Goal: Check status: Check status

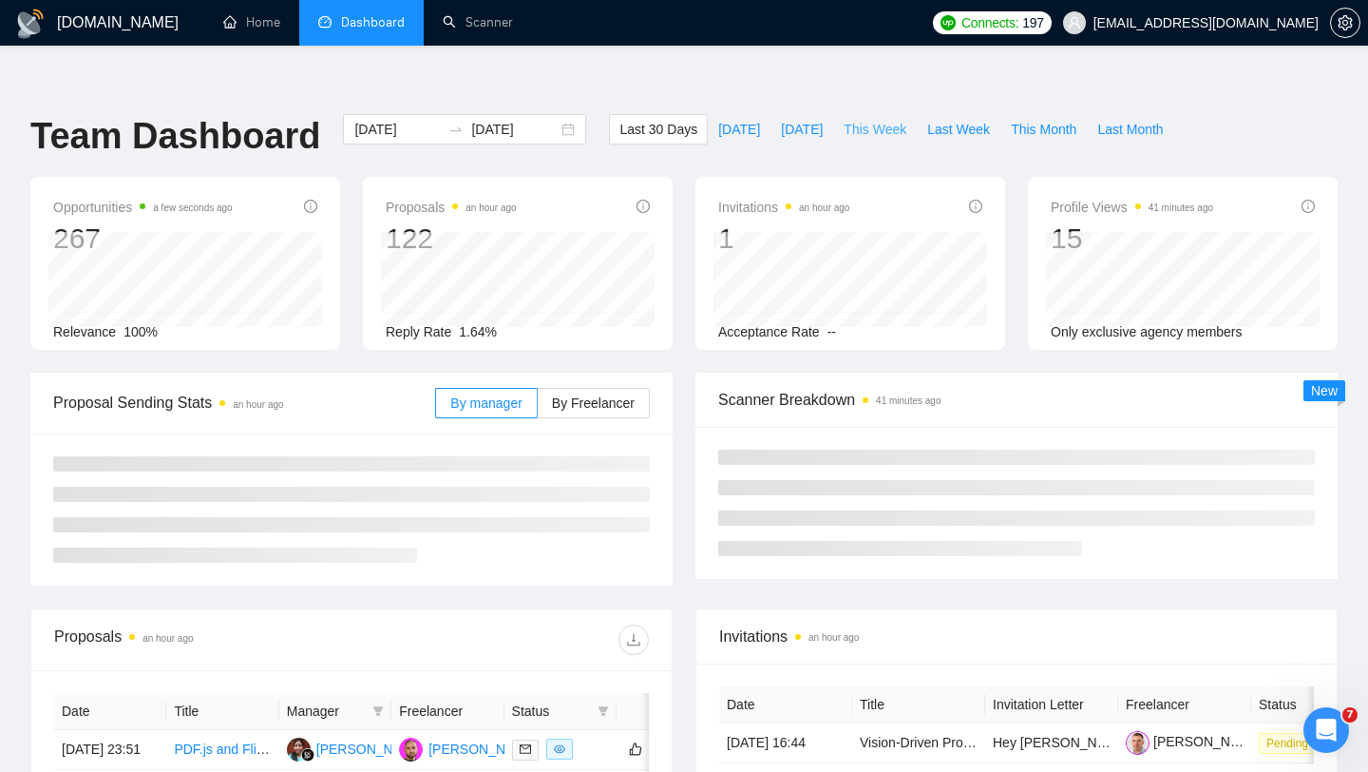
click at [879, 119] on span "This Week" at bounding box center [875, 129] width 63 height 21
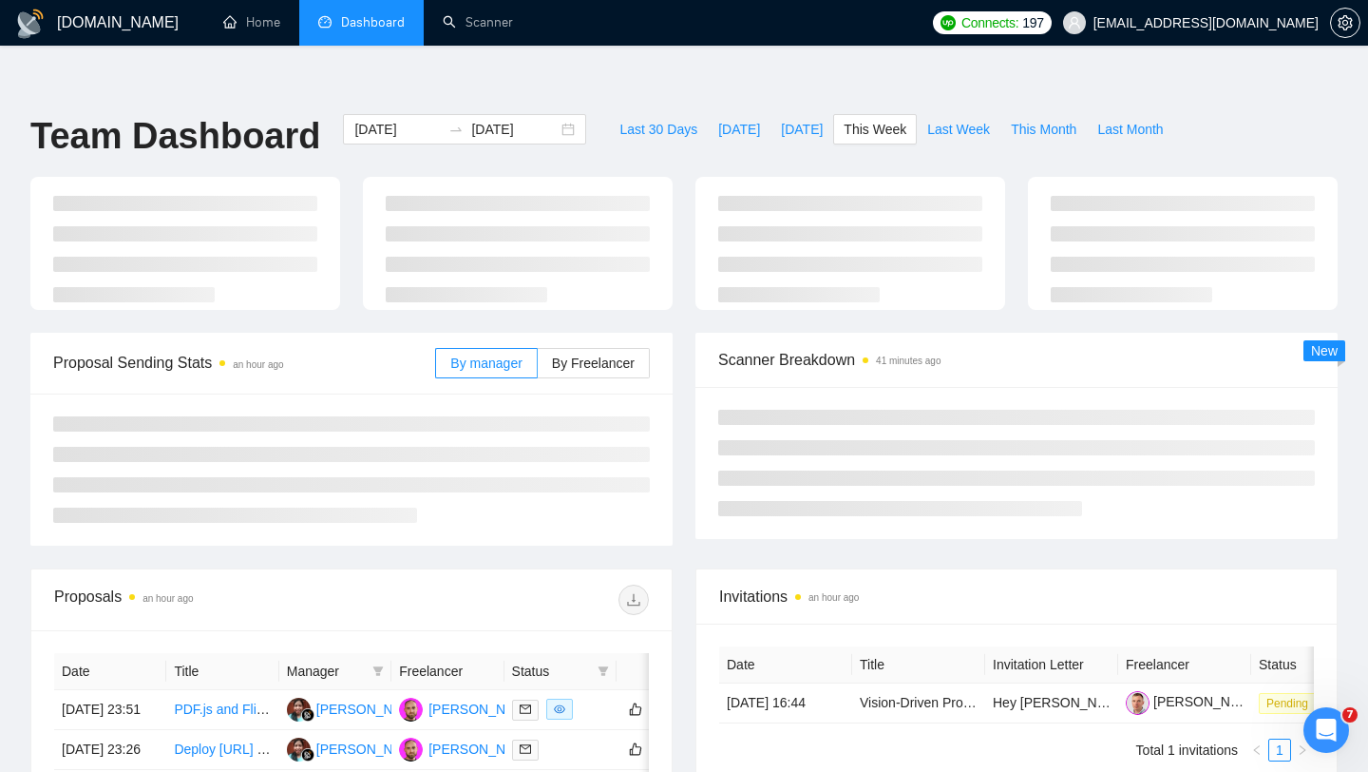
type input "[DATE]"
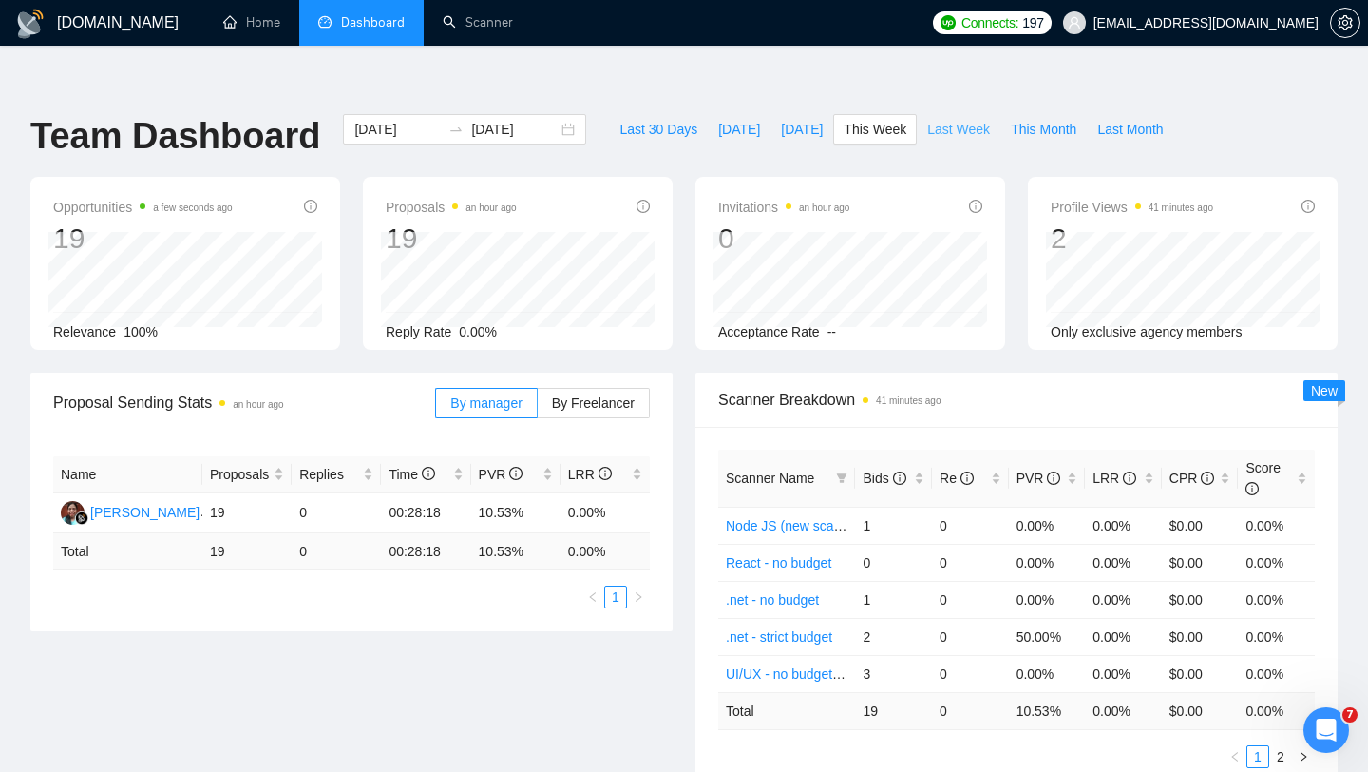
click at [958, 119] on span "Last Week" at bounding box center [958, 129] width 63 height 21
type input "[DATE]"
click at [886, 119] on span "This Week" at bounding box center [875, 129] width 63 height 21
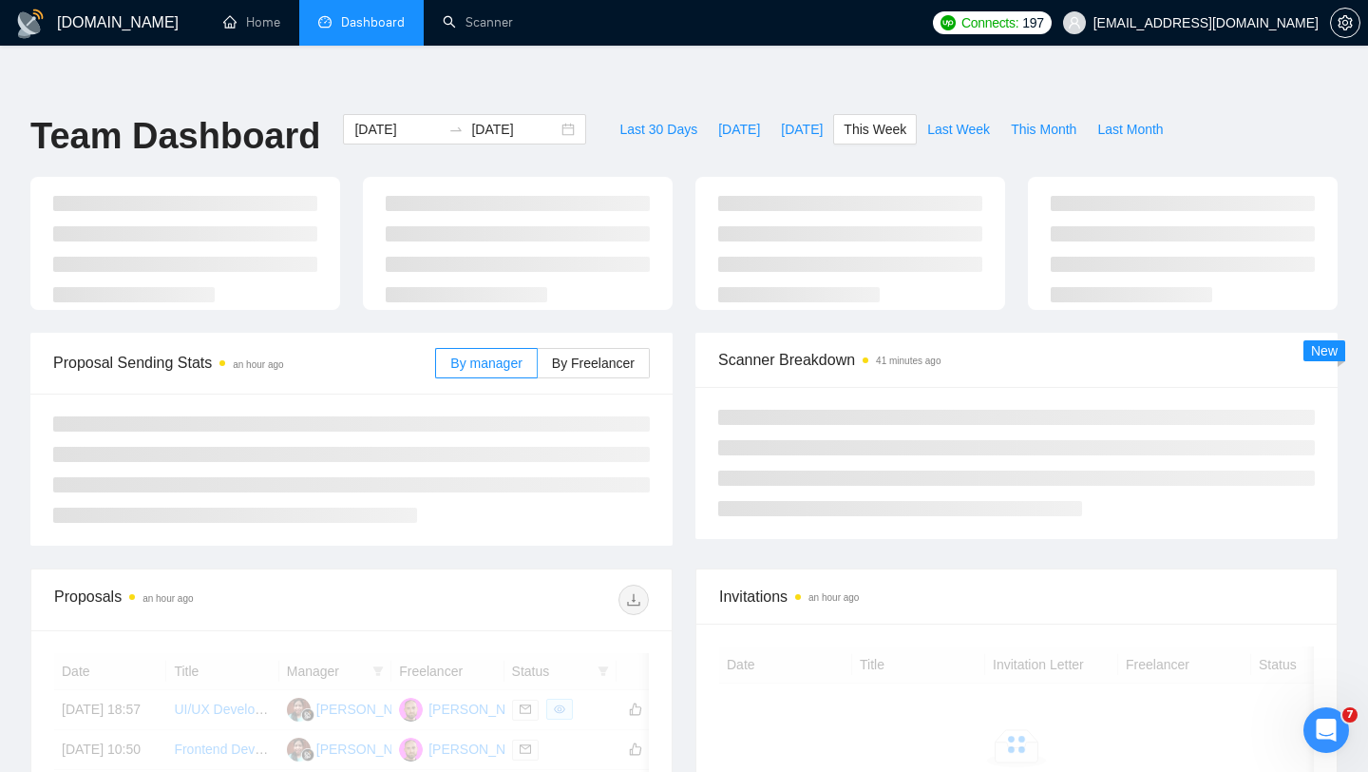
type input "[DATE]"
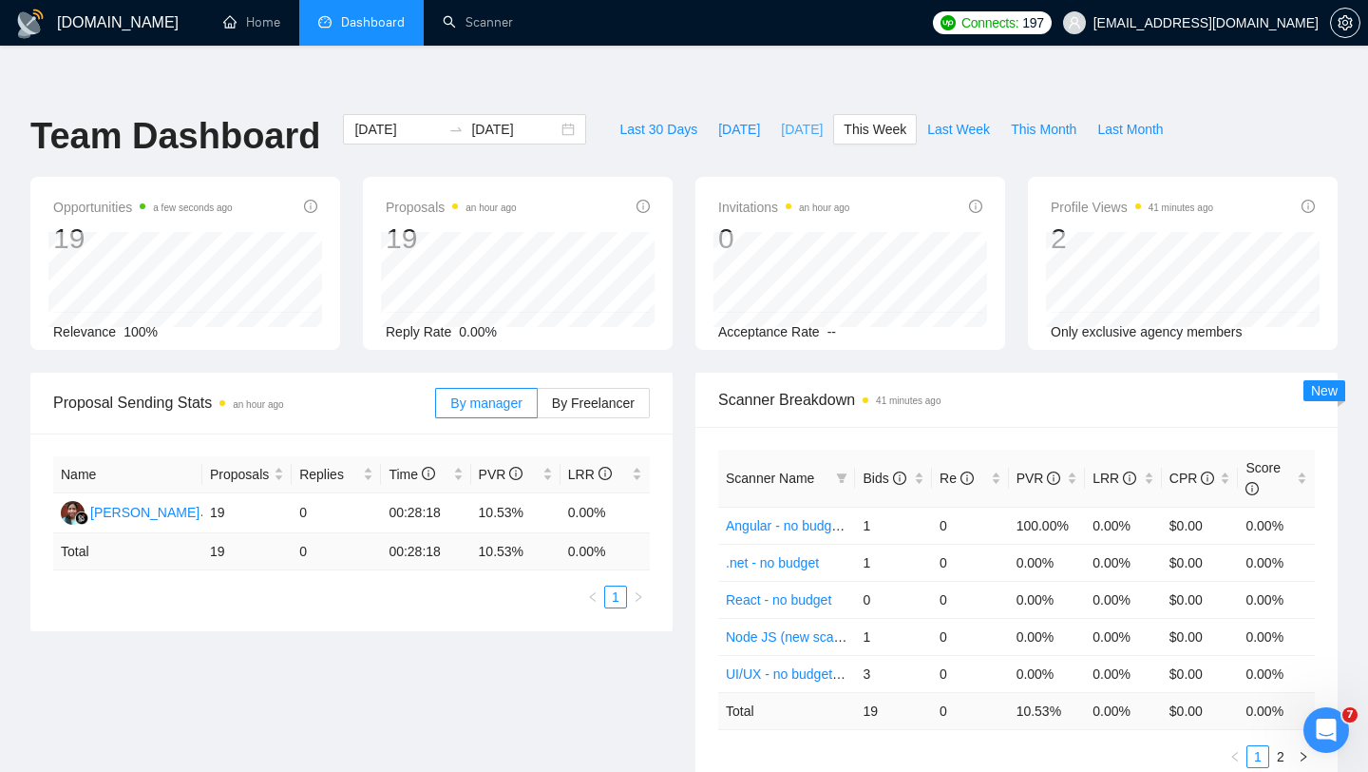
click at [812, 119] on span "[DATE]" at bounding box center [802, 129] width 42 height 21
type input "[DATE]"
click at [742, 114] on button "[DATE]" at bounding box center [739, 129] width 63 height 30
type input "[DATE]"
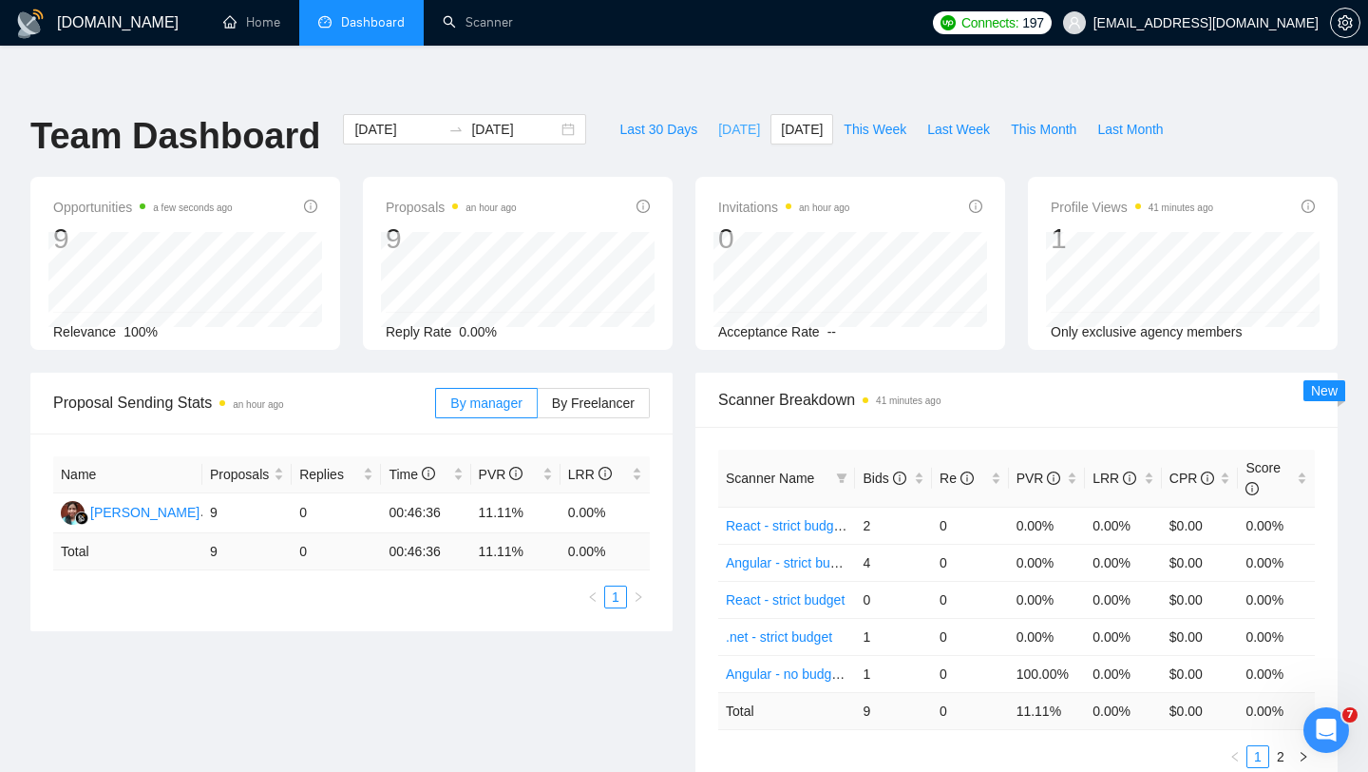
type input "[DATE]"
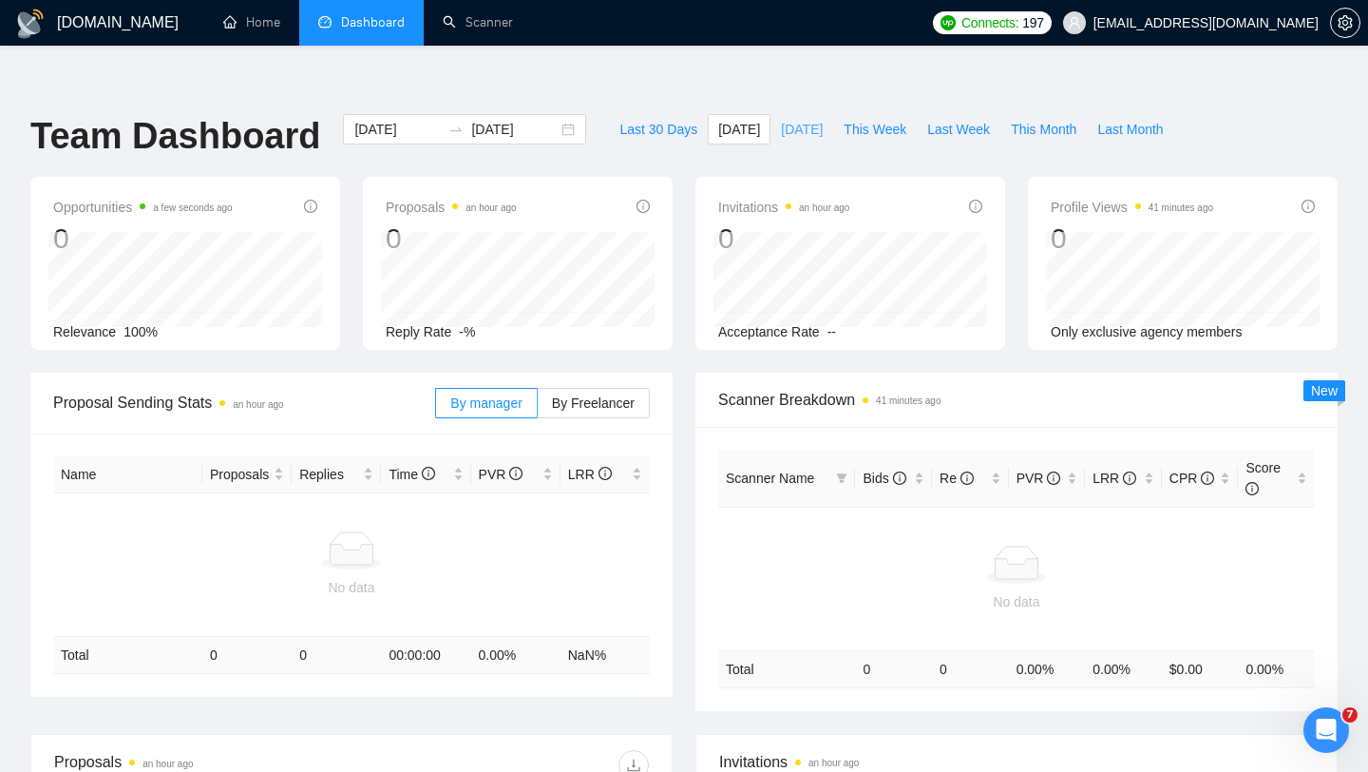
click at [786, 119] on span "[DATE]" at bounding box center [802, 129] width 42 height 21
type input "[DATE]"
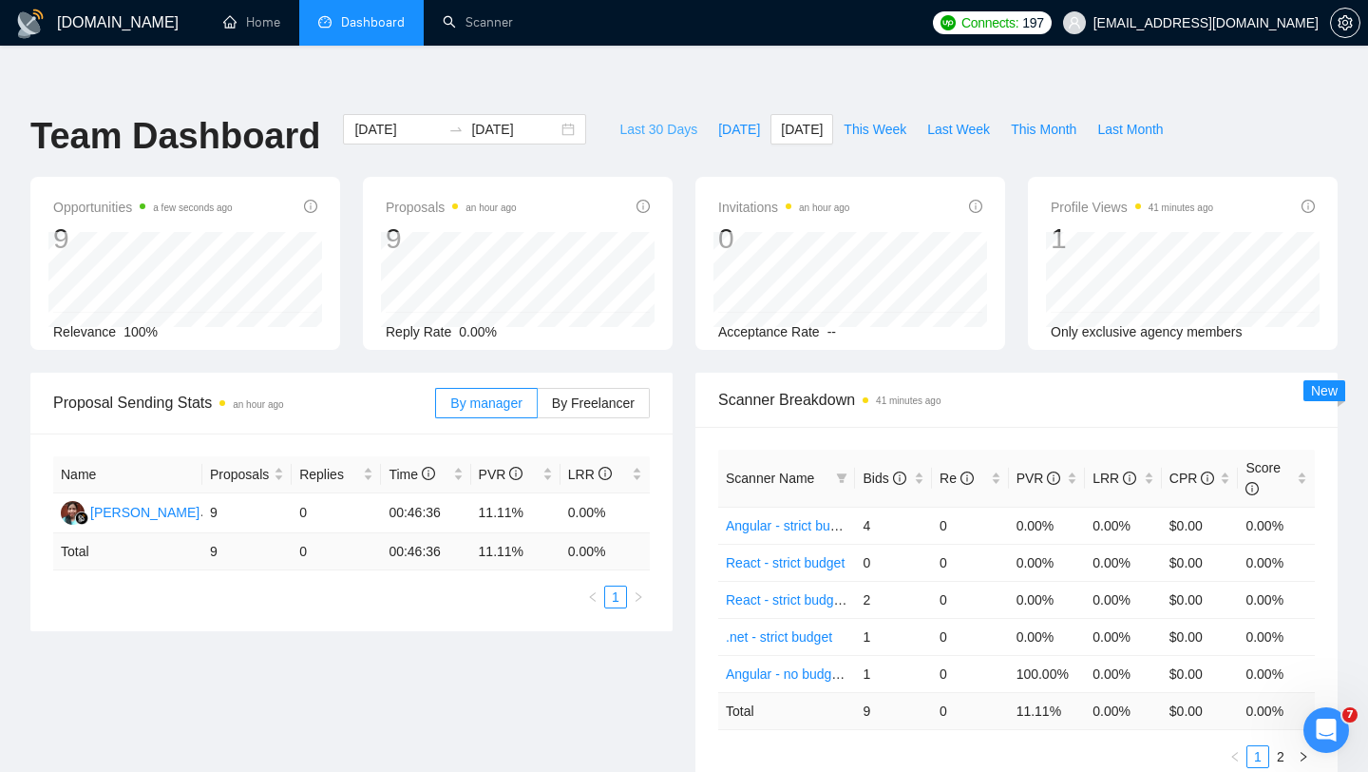
click at [670, 119] on span "Last 30 Days" at bounding box center [659, 129] width 78 height 21
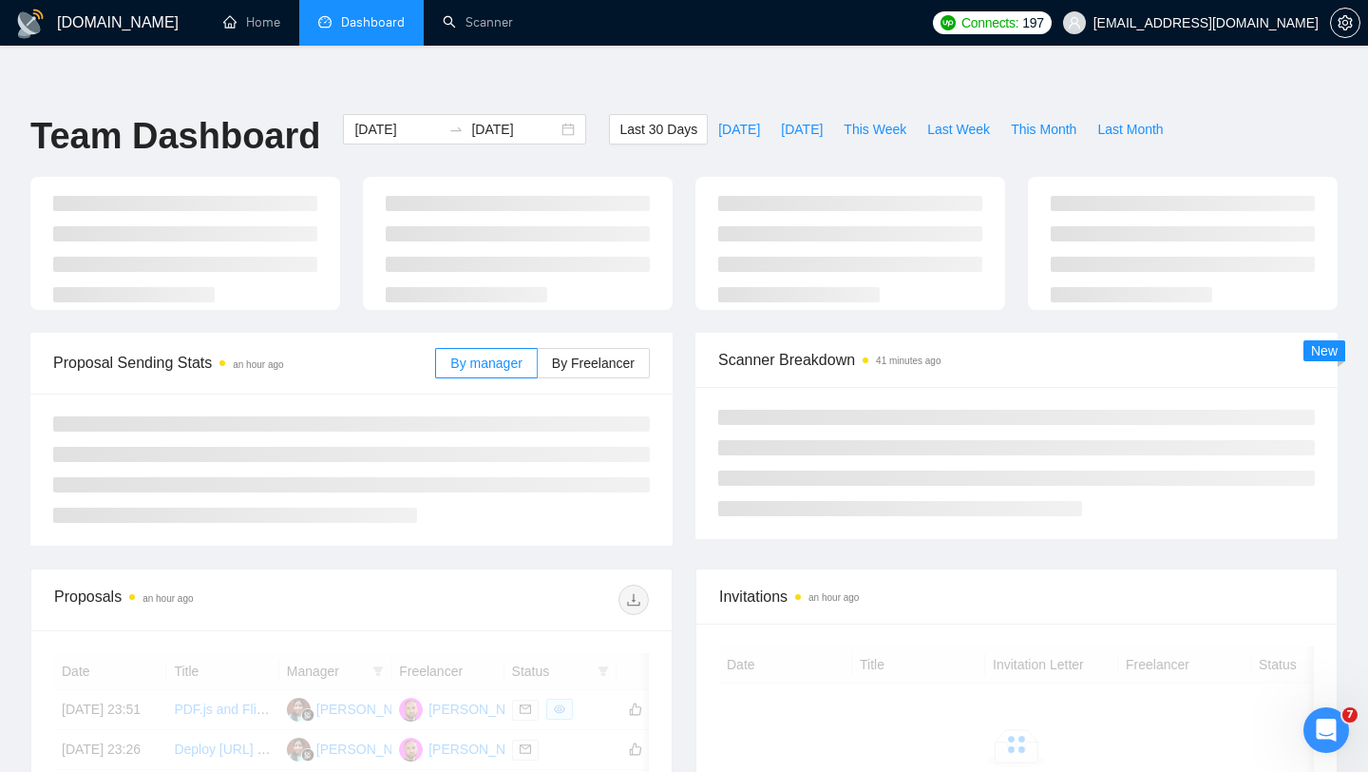
type input "[DATE]"
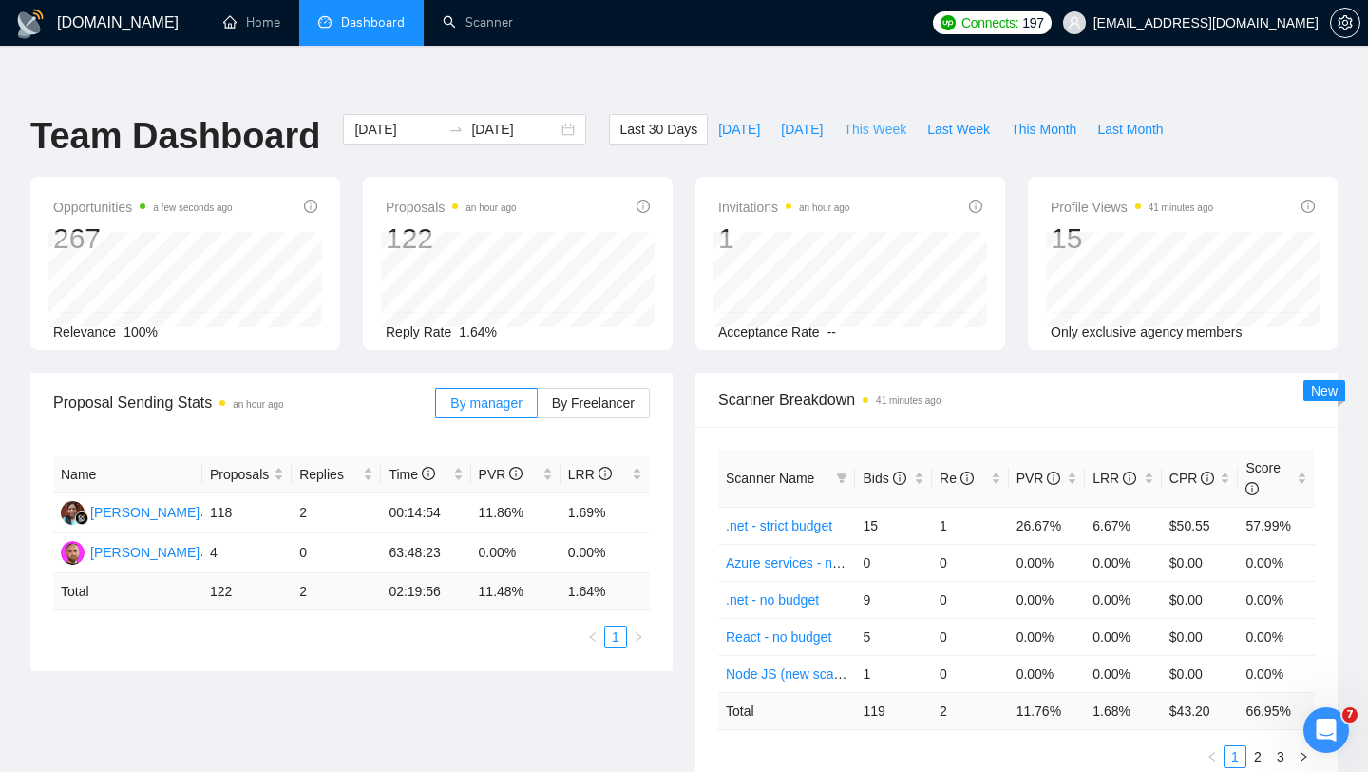
click at [859, 119] on span "This Week" at bounding box center [875, 129] width 63 height 21
type input "[DATE]"
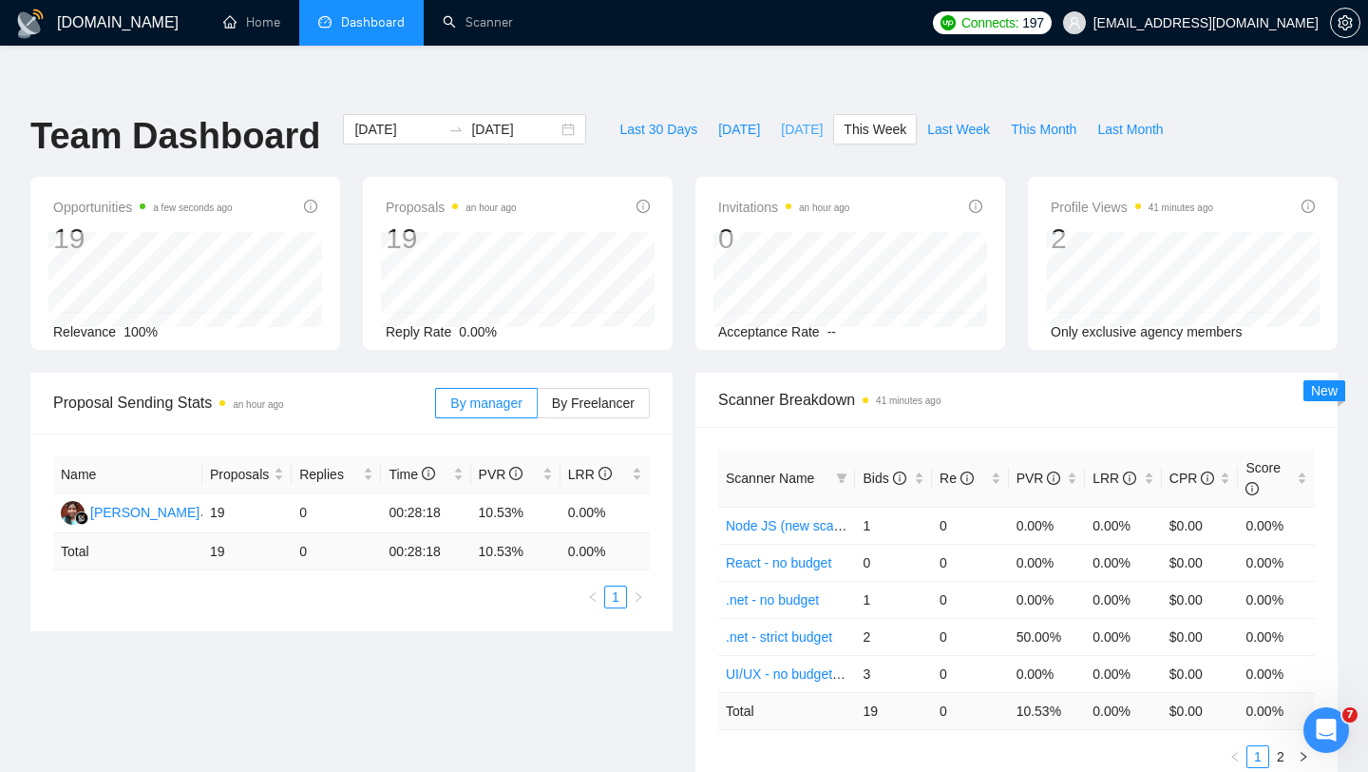
click at [785, 119] on span "[DATE]" at bounding box center [802, 129] width 42 height 21
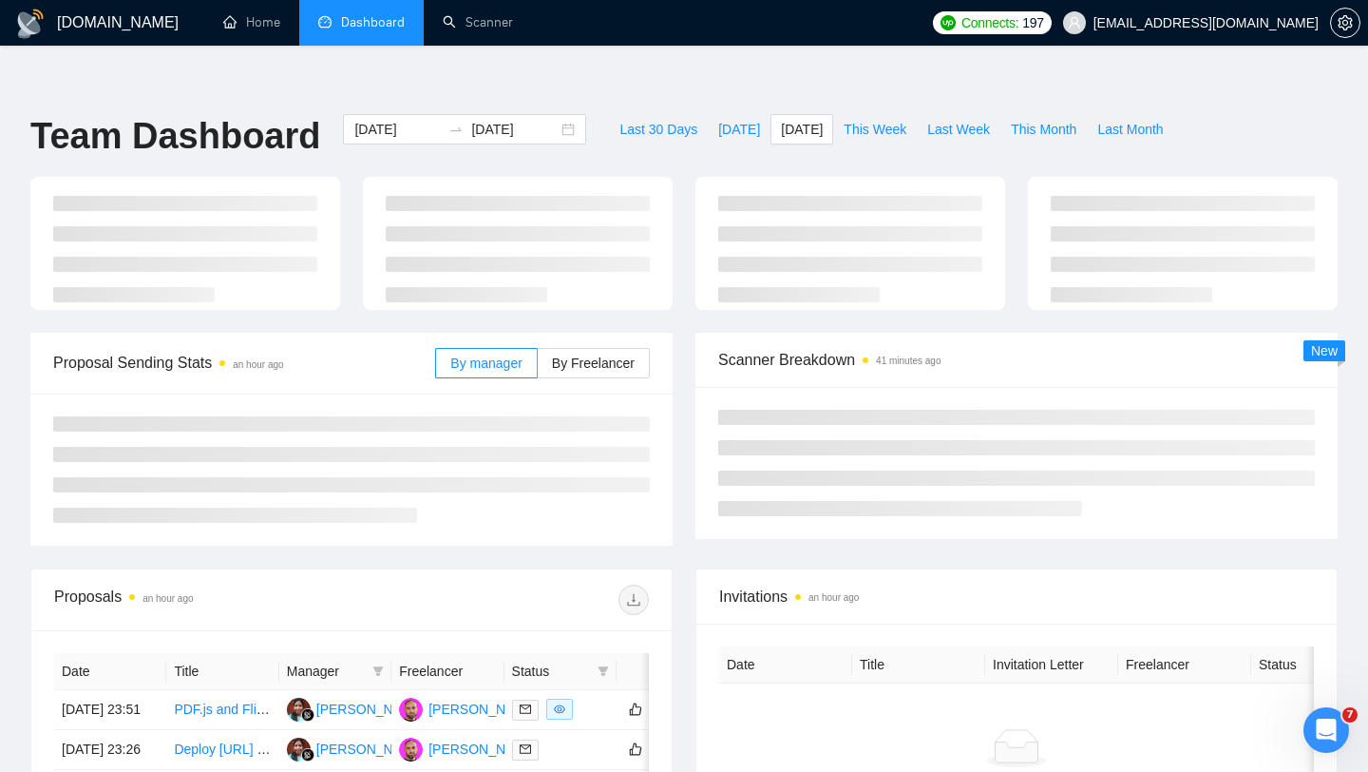
type input "[DATE]"
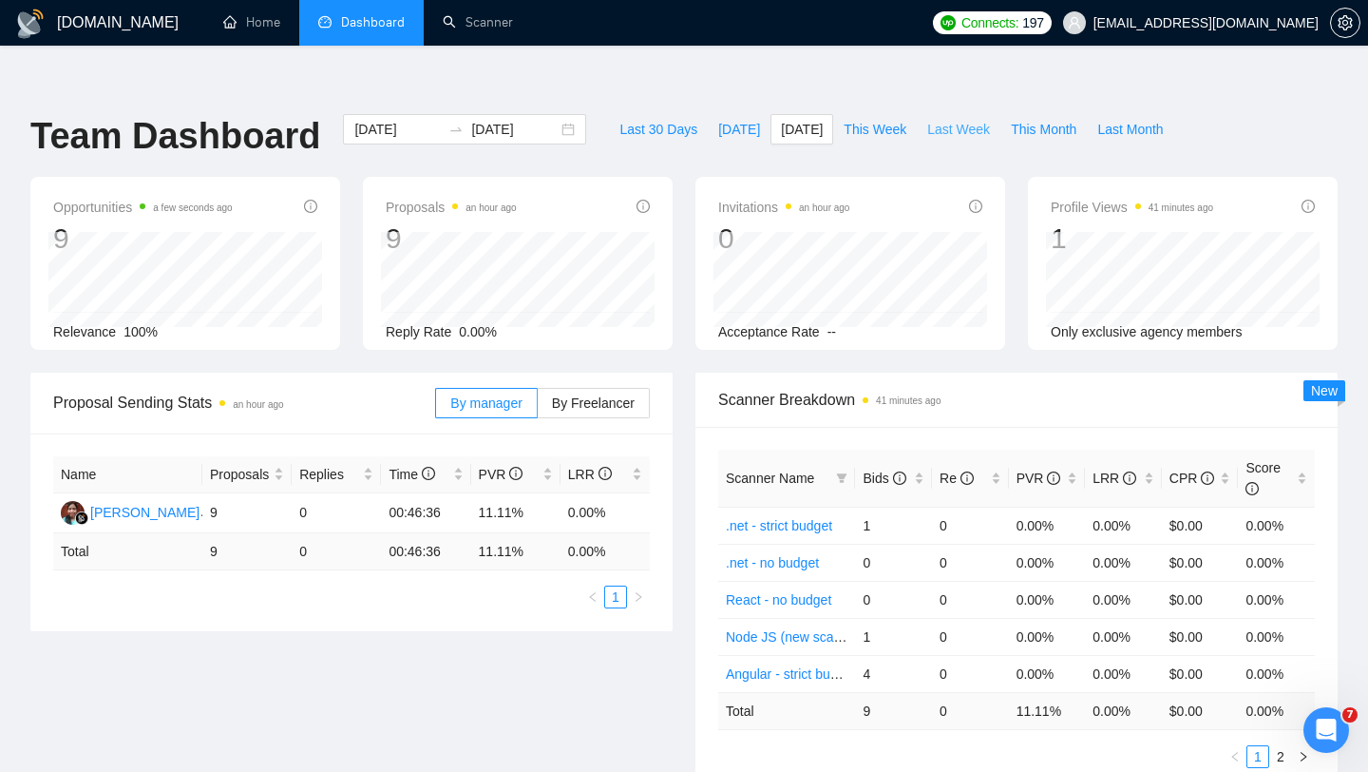
click at [966, 119] on span "Last Week" at bounding box center [958, 129] width 63 height 21
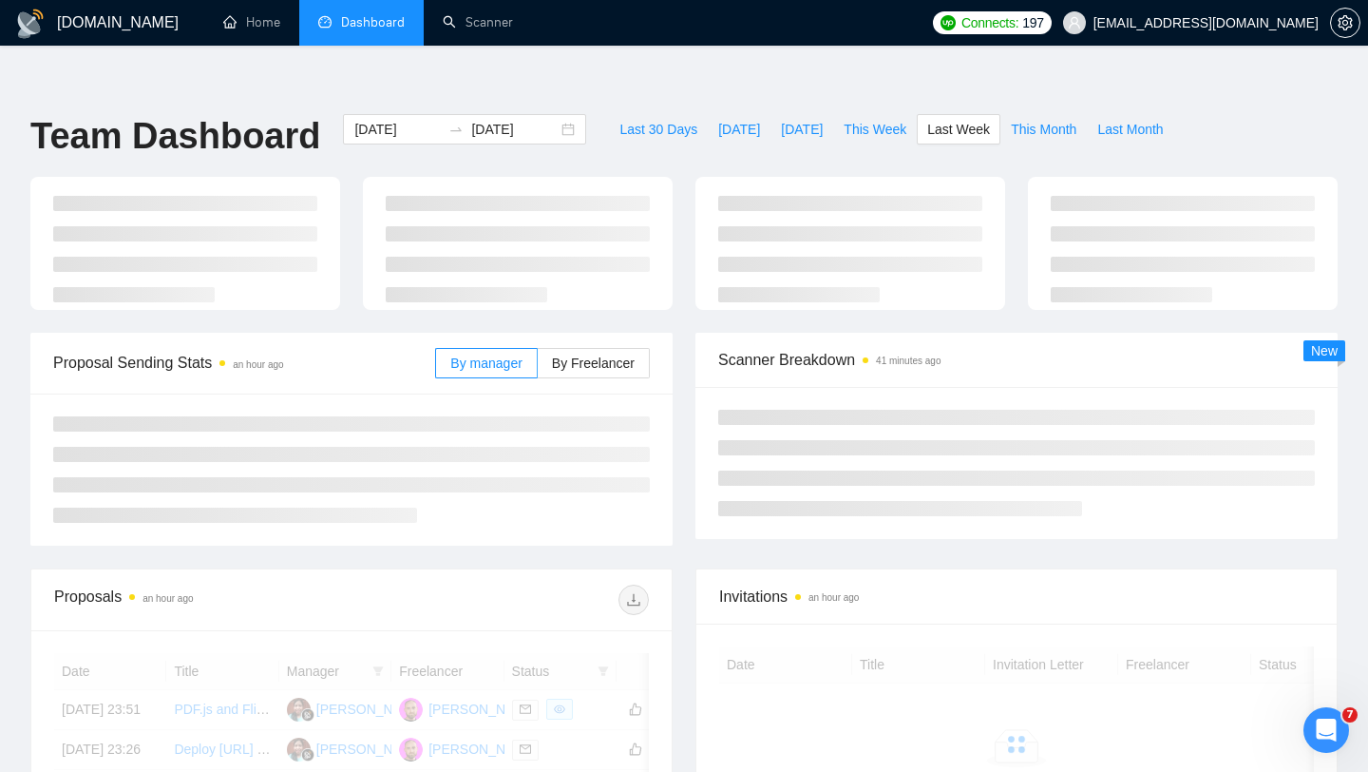
type input "[DATE]"
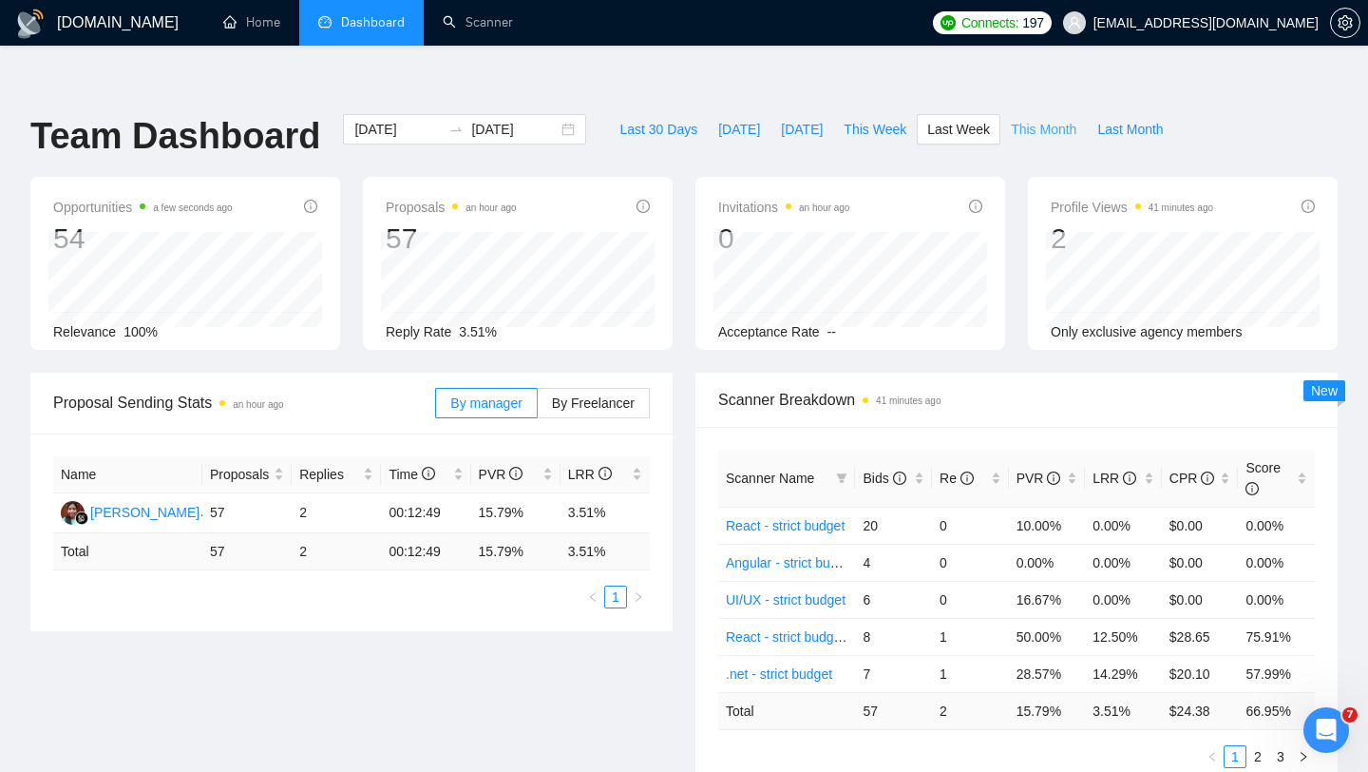
click at [1050, 119] on span "This Month" at bounding box center [1044, 129] width 66 height 21
type input "[DATE]"
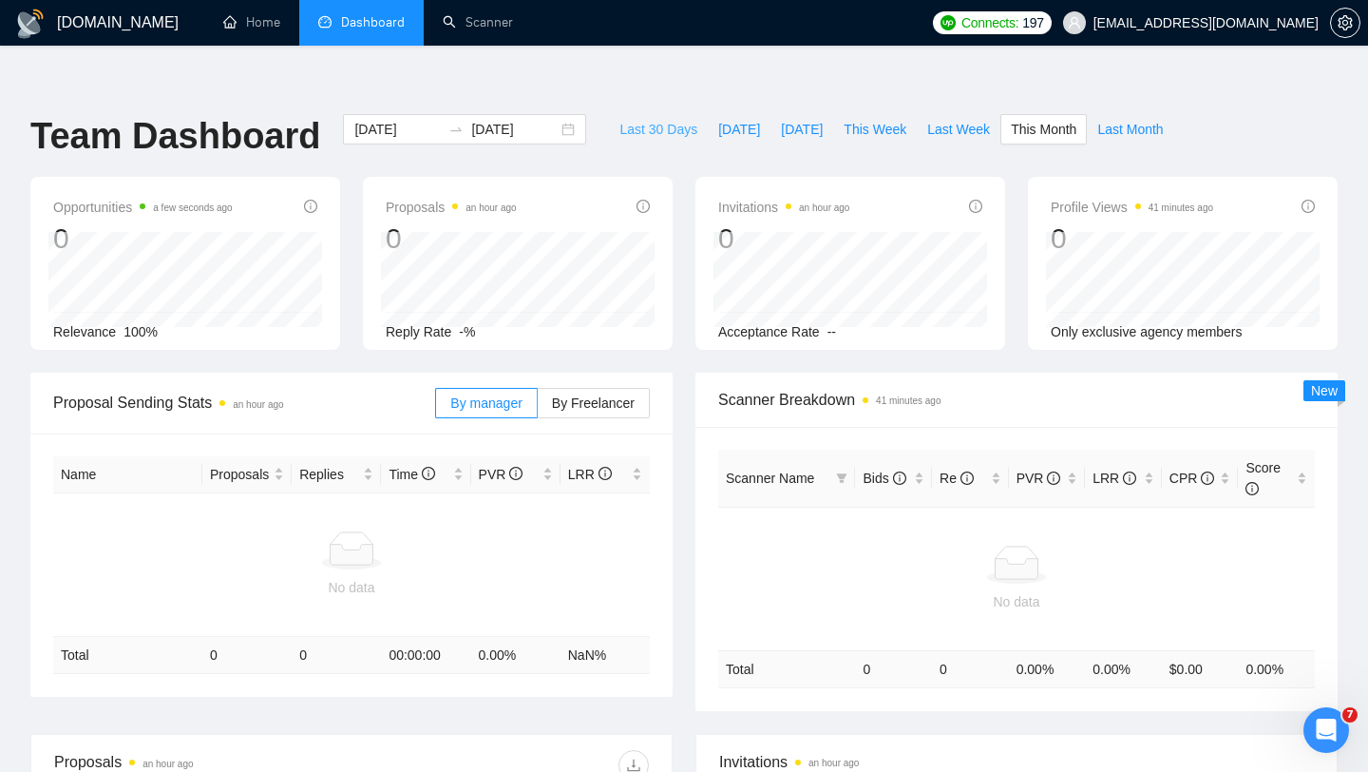
click at [653, 119] on span "Last 30 Days" at bounding box center [659, 129] width 78 height 21
type input "[DATE]"
